Goal: Task Accomplishment & Management: Manage account settings

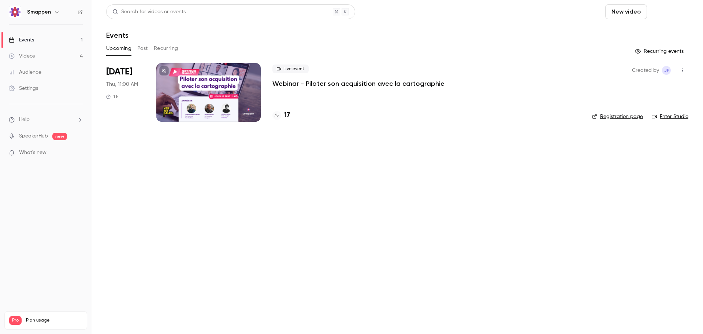
click at [665, 14] on button "Schedule" at bounding box center [669, 11] width 38 height 15
click at [634, 36] on li "One time event" at bounding box center [648, 31] width 79 height 19
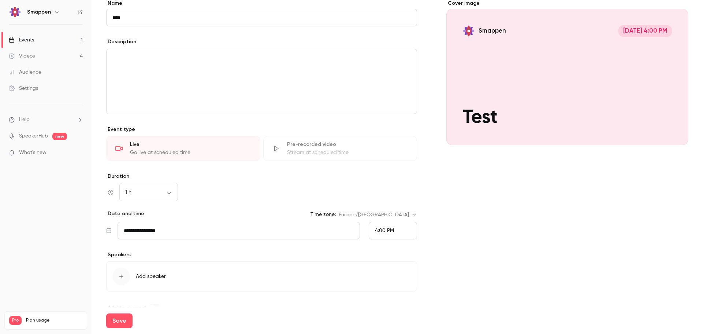
scroll to position [73, 0]
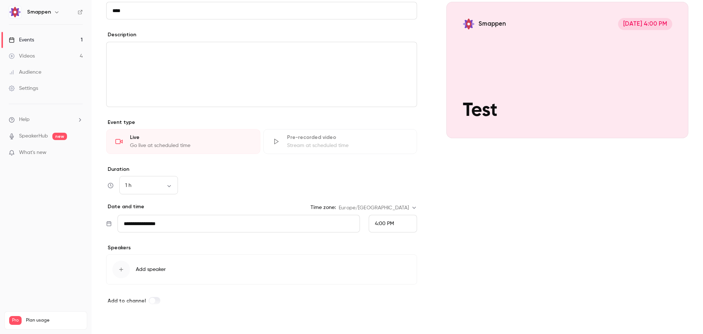
type input "****"
click at [120, 321] on button "Save" at bounding box center [119, 320] width 26 height 15
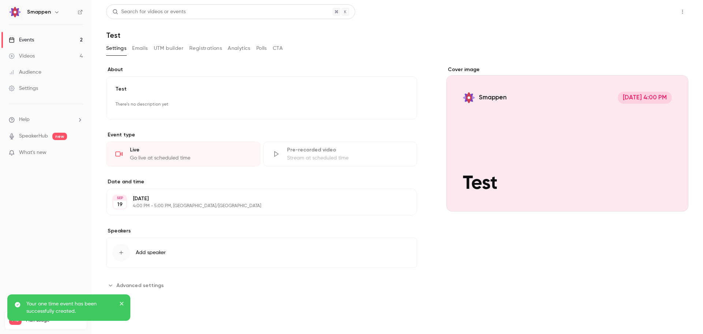
click at [663, 11] on button "Share" at bounding box center [656, 11] width 29 height 15
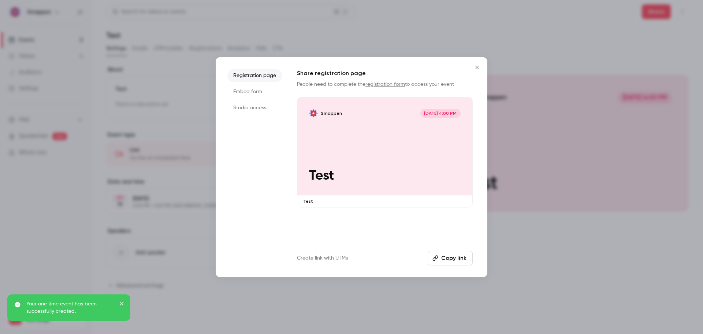
click at [251, 111] on li "Studio access" at bounding box center [254, 107] width 55 height 13
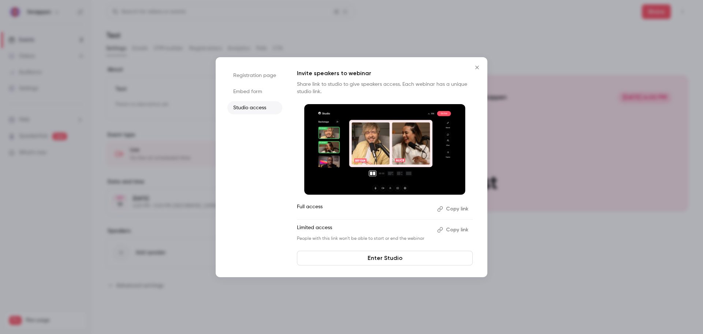
click at [457, 230] on button "Copy link" at bounding box center [453, 230] width 38 height 12
click at [385, 261] on link "Enter Studio" at bounding box center [385, 257] width 176 height 15
click at [477, 70] on icon "Close" at bounding box center [477, 67] width 9 height 6
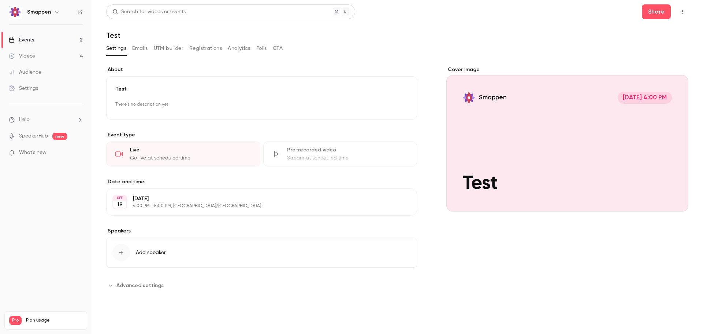
click at [31, 42] on div "Events" at bounding box center [21, 39] width 25 height 7
